Goal: Transaction & Acquisition: Purchase product/service

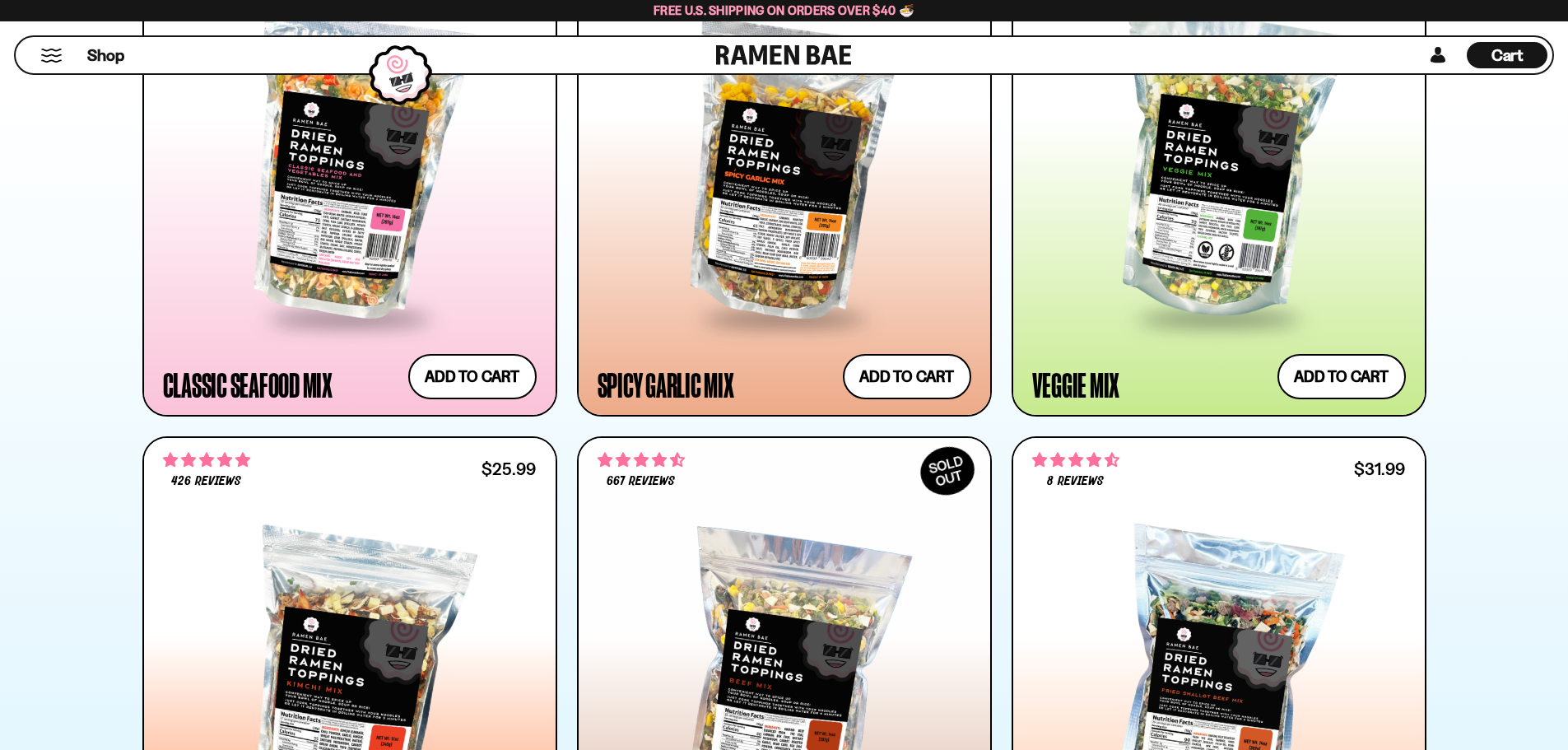
scroll to position [1375, 0]
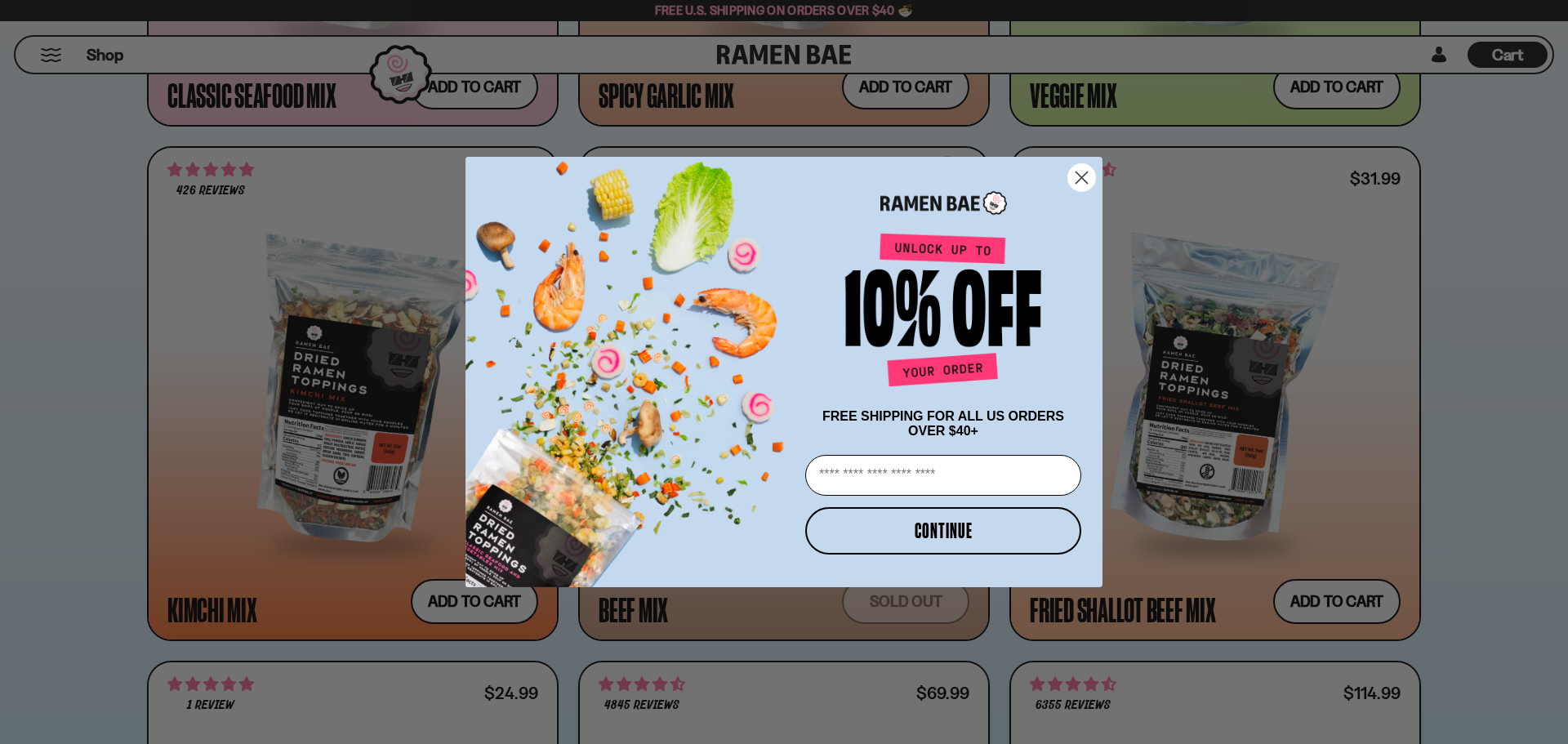
click at [1079, 181] on circle "Close dialog" at bounding box center [1082, 177] width 27 height 27
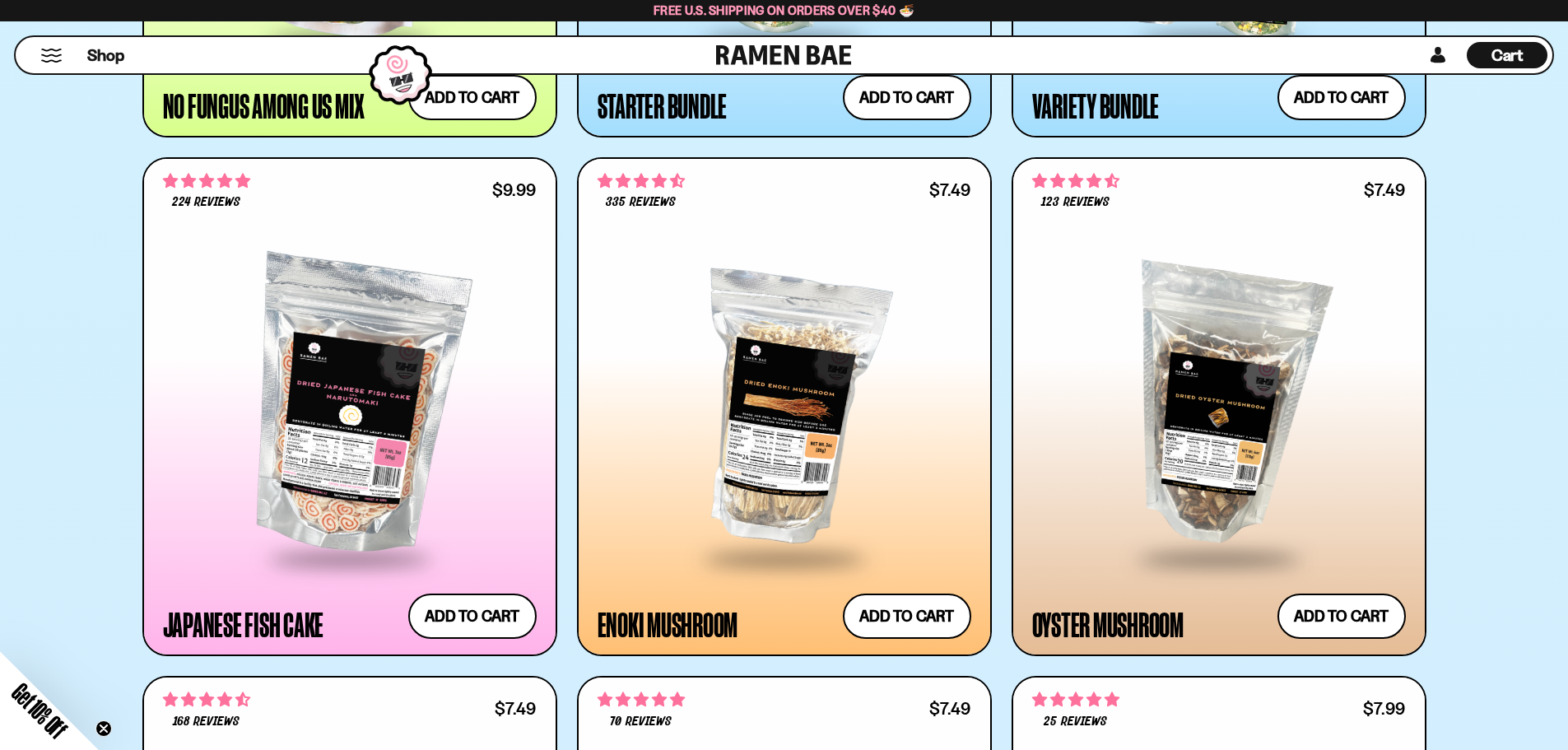
scroll to position [2404, 0]
click at [210, 395] on div at bounding box center [349, 406] width 374 height 299
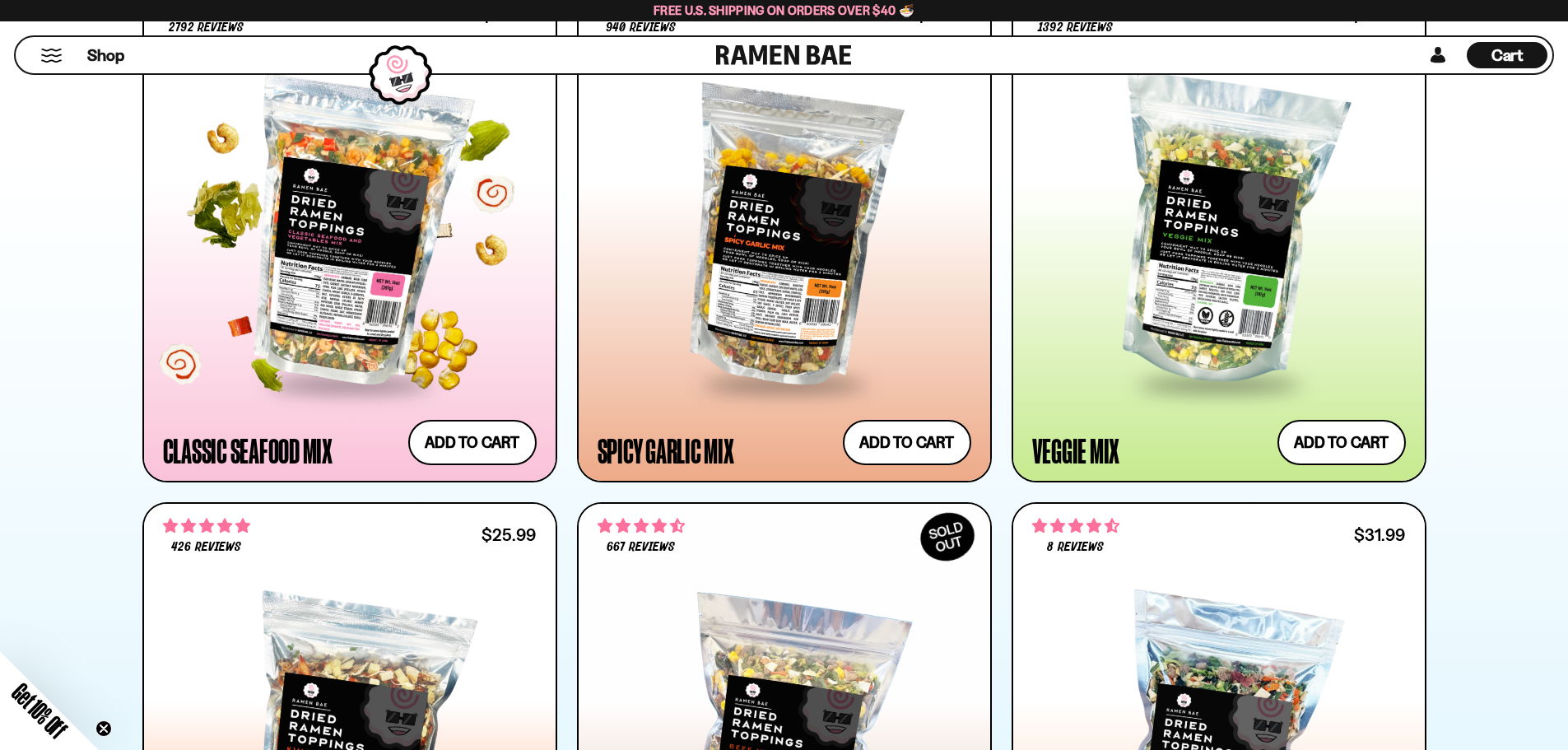
scroll to position [1017, 0]
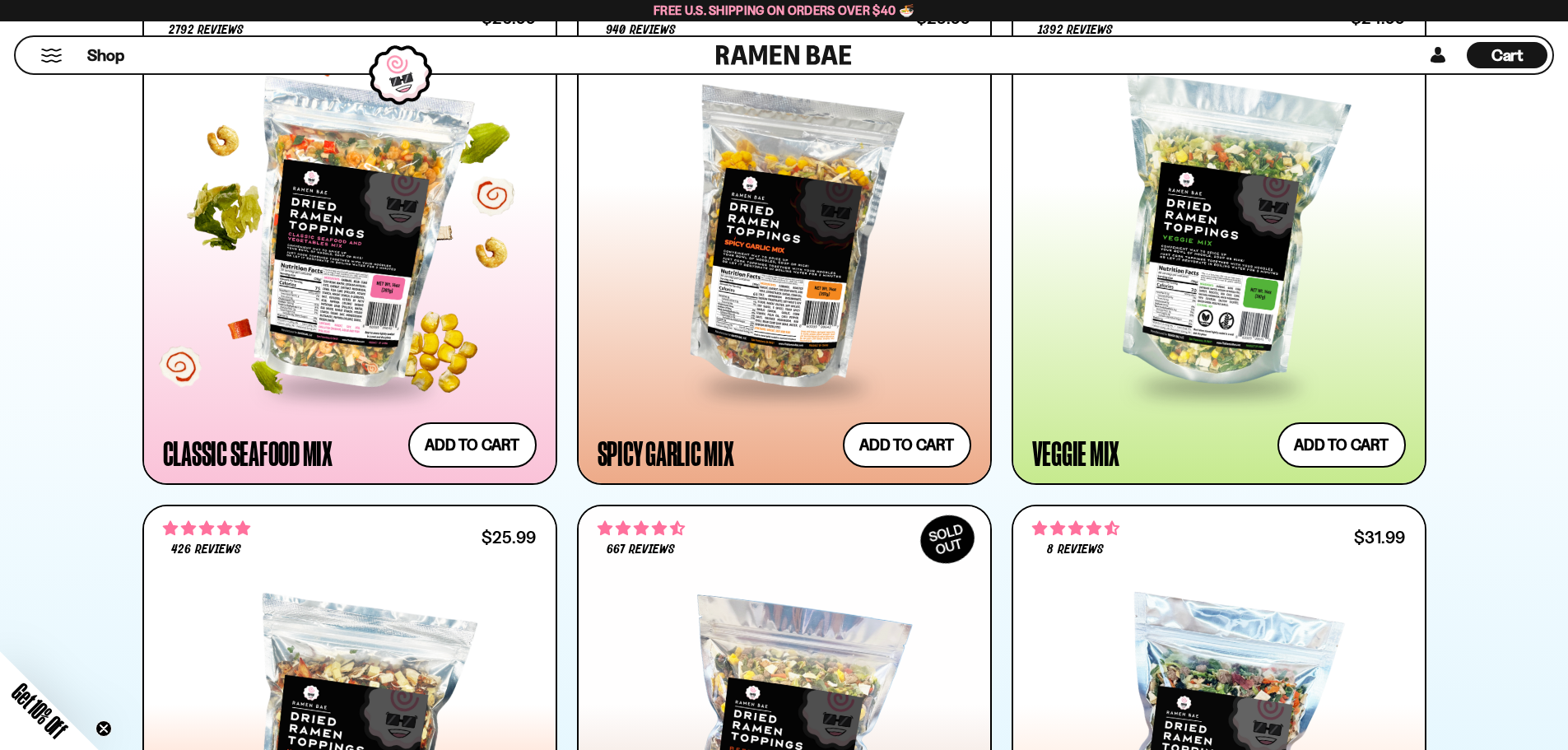
click at [359, 223] on div at bounding box center [349, 235] width 374 height 299
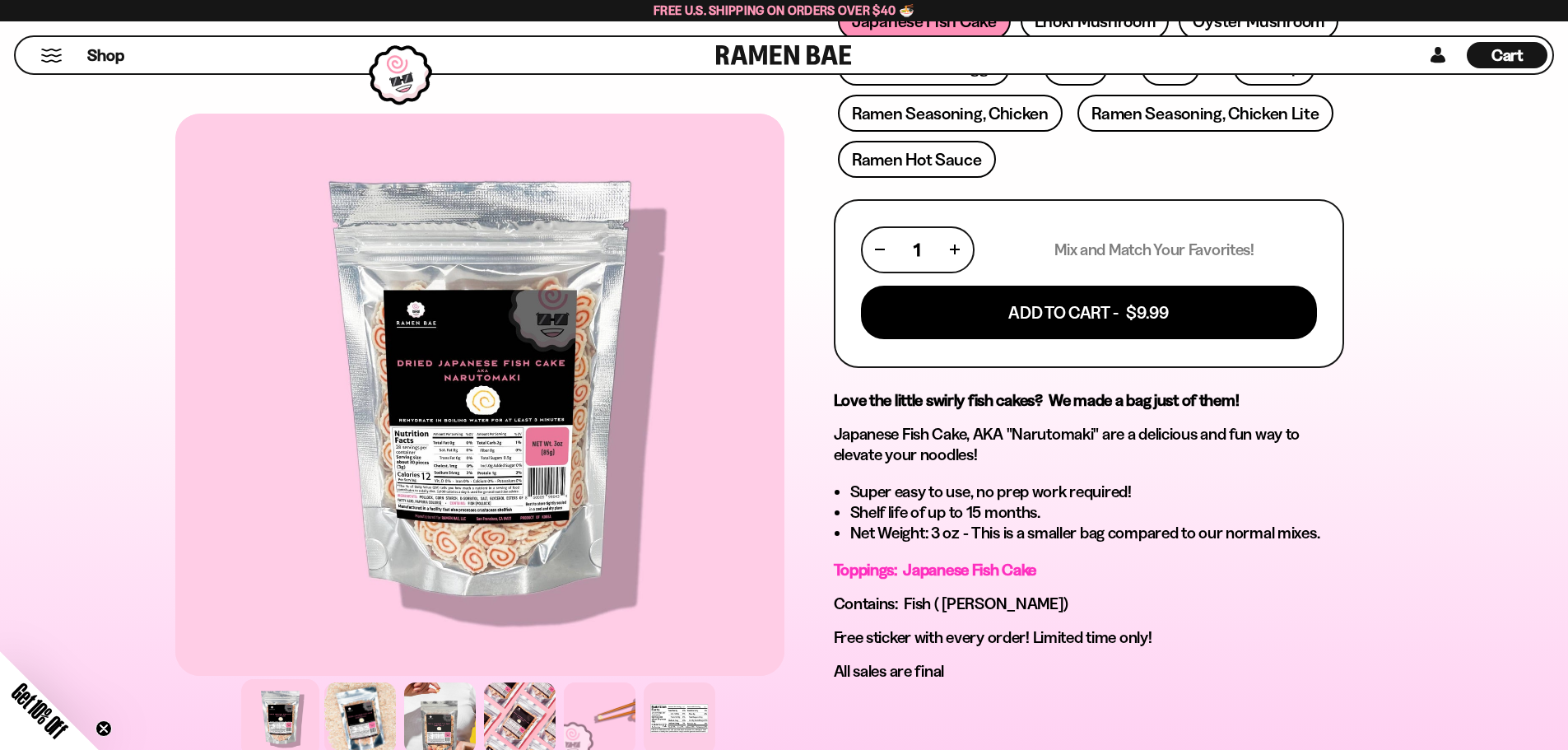
scroll to position [565, 0]
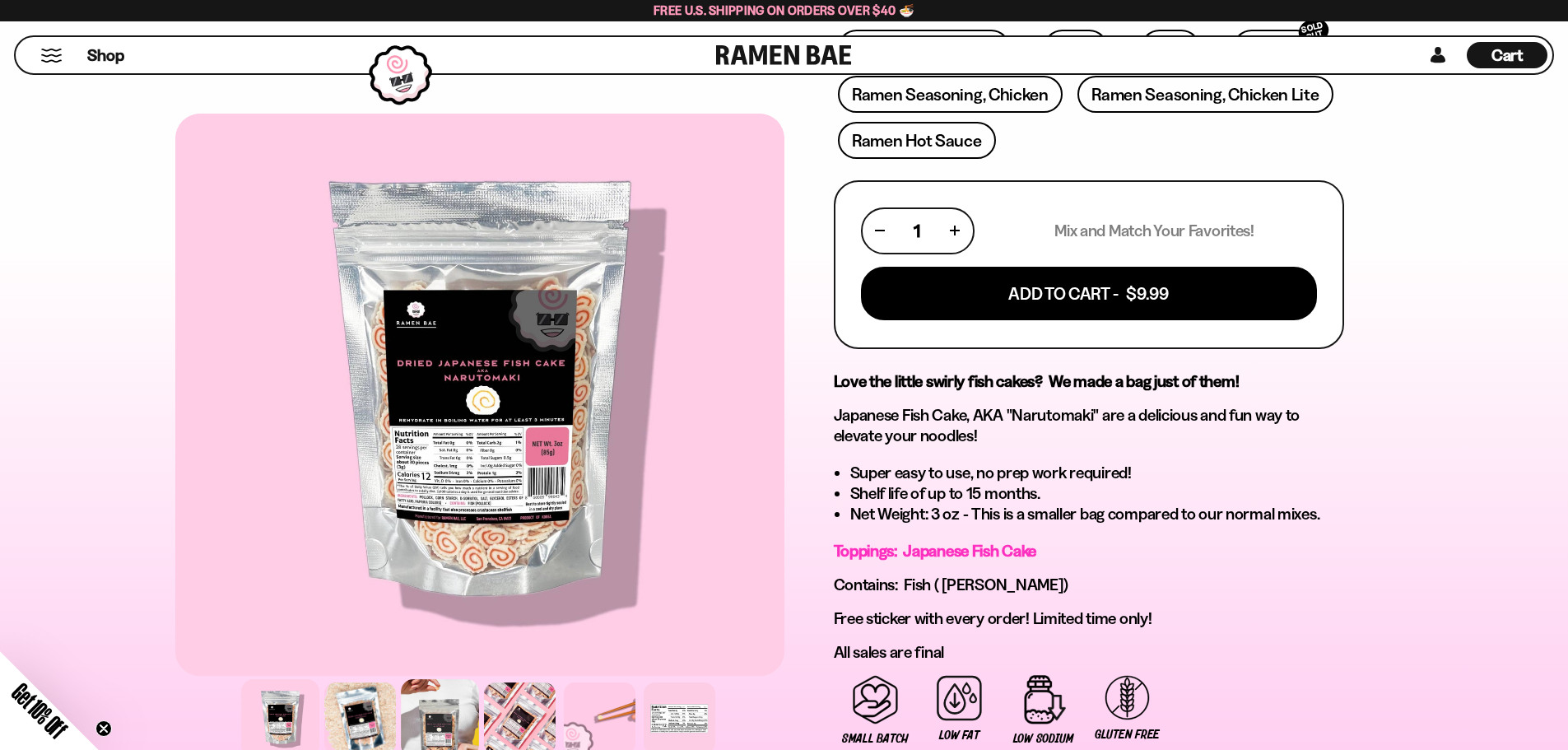
click at [426, 726] on div at bounding box center [439, 718] width 78 height 78
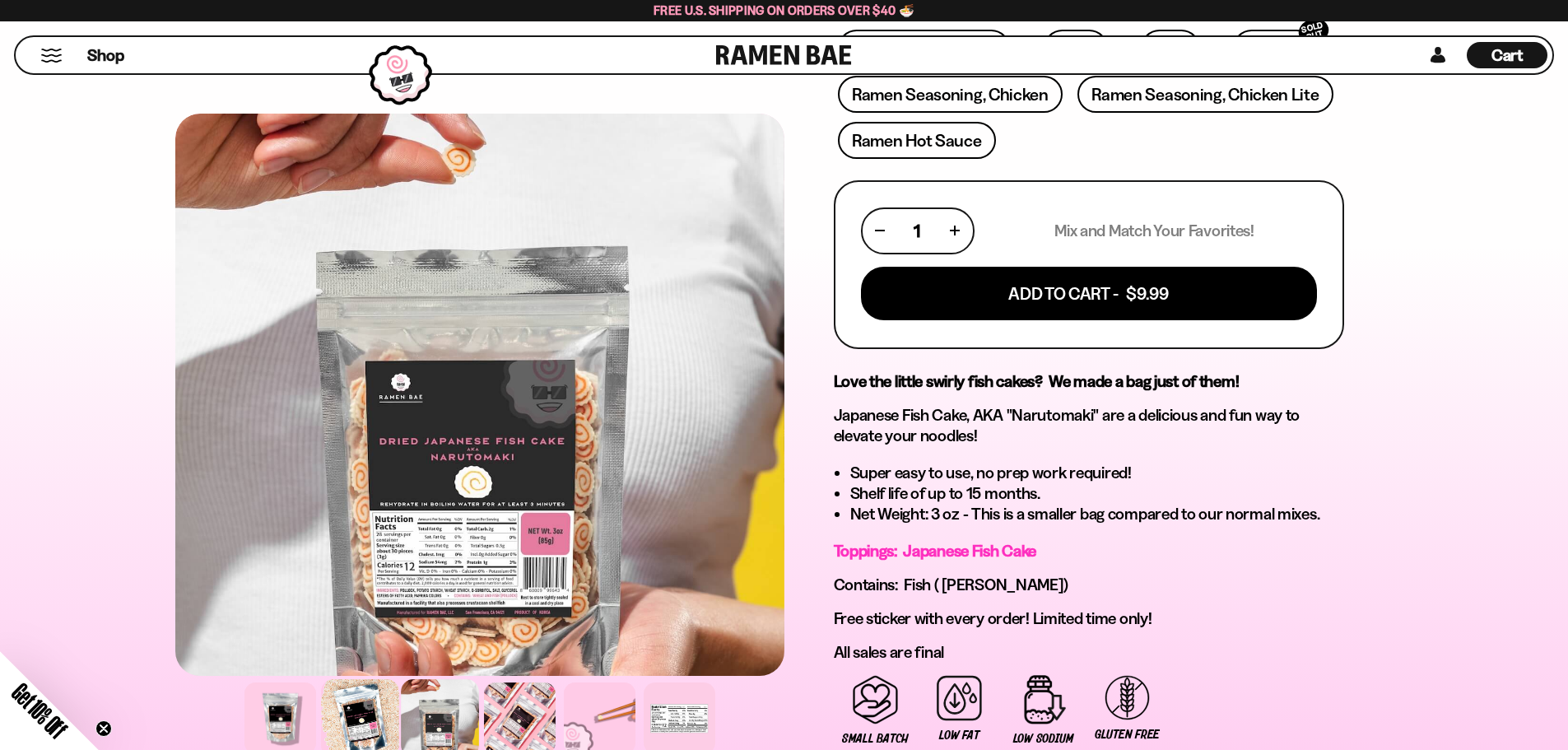
click at [373, 707] on div at bounding box center [360, 718] width 78 height 78
